Goal: Find specific page/section: Find specific page/section

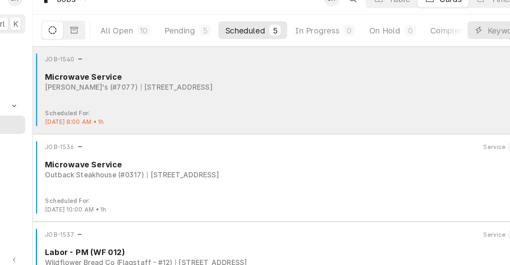
click at [221, 67] on div "Microwave Service" at bounding box center [307, 67] width 393 height 8
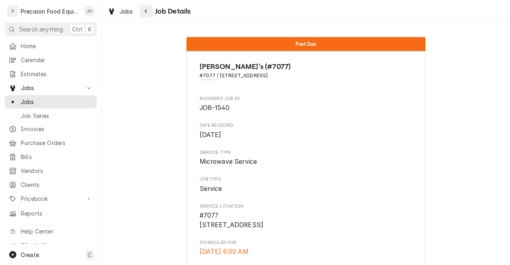
click at [149, 9] on div "Navigate back" at bounding box center [146, 11] width 8 height 8
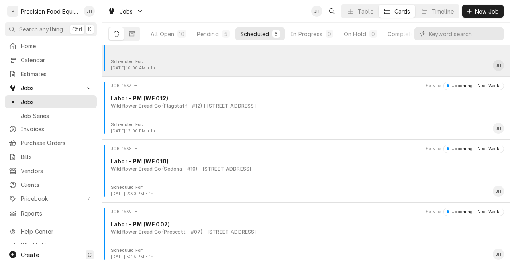
scroll to position [27, 0]
